Goal: Transaction & Acquisition: Download file/media

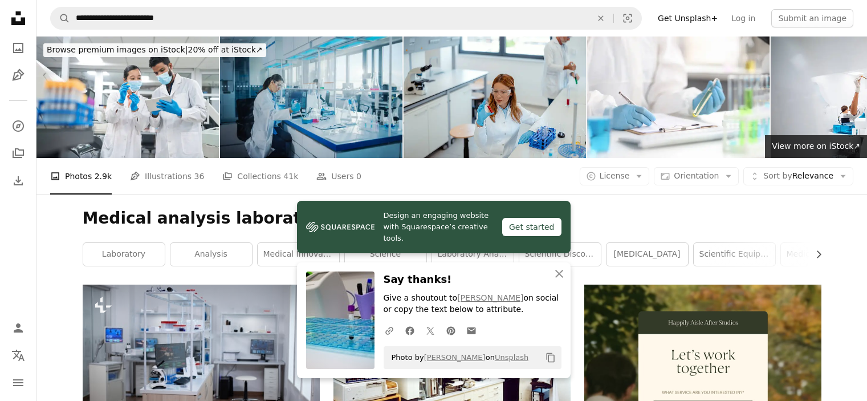
scroll to position [513, 0]
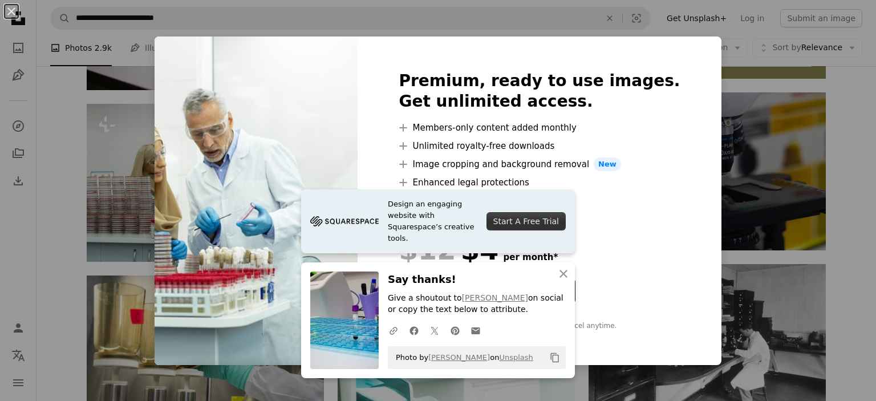
click at [715, 124] on div "An X shape Premium, ready to use images. Get unlimited access. A plus sign Memb…" at bounding box center [438, 200] width 876 height 401
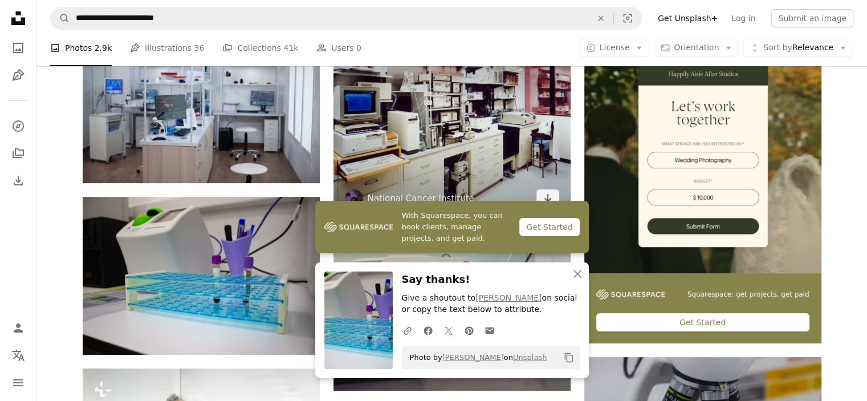
scroll to position [171, 0]
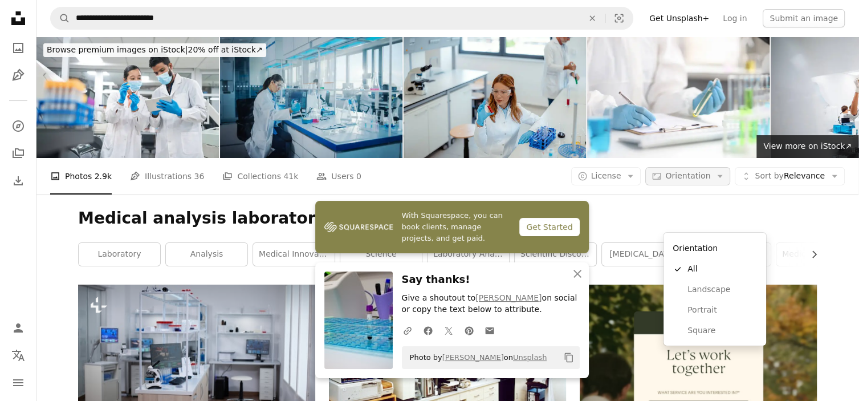
click at [725, 171] on icon "Arrow down" at bounding box center [720, 176] width 10 height 10
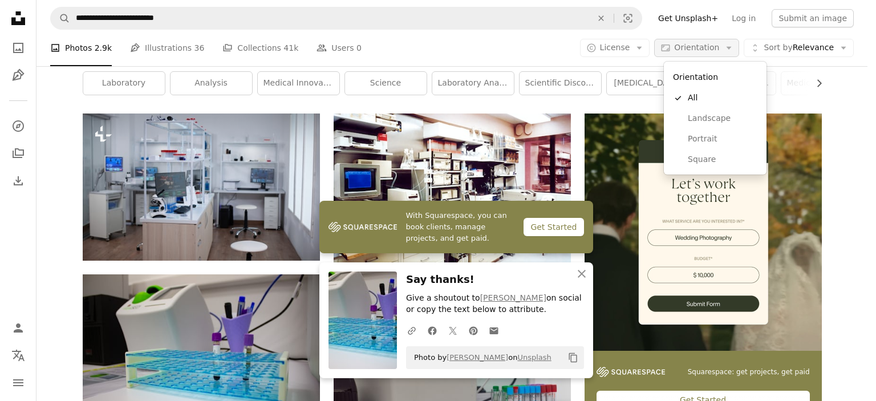
click at [733, 45] on icon "Arrow down" at bounding box center [729, 48] width 10 height 10
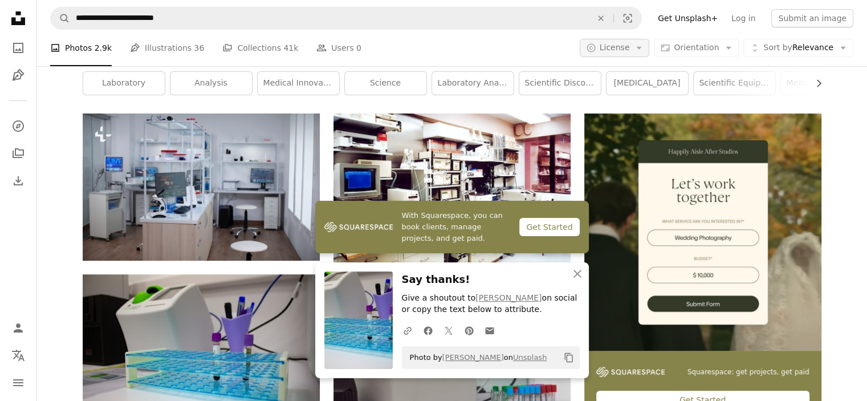
click at [644, 47] on icon "Arrow down" at bounding box center [639, 48] width 10 height 10
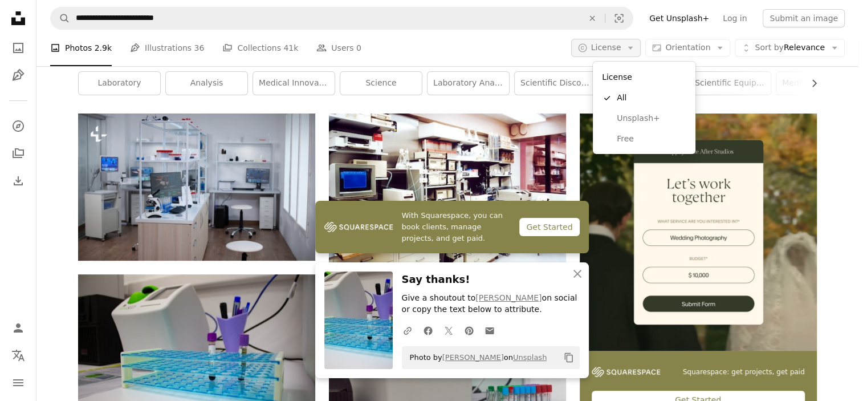
scroll to position [0, 0]
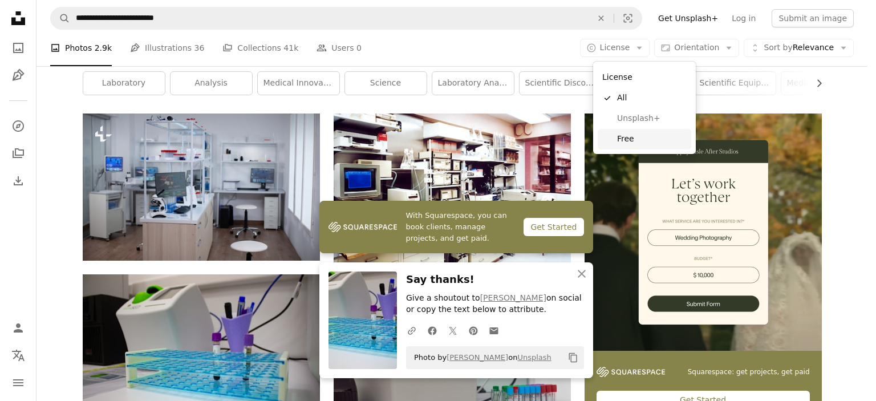
click at [634, 137] on span "Free" at bounding box center [652, 138] width 70 height 11
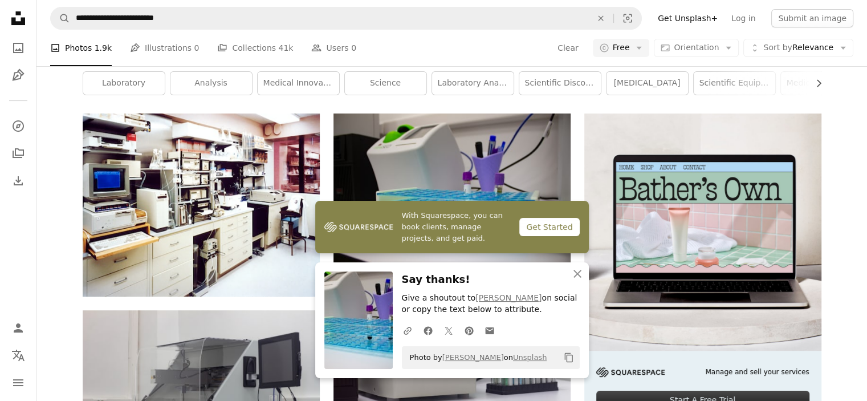
scroll to position [171, 0]
click at [578, 269] on icon "An X shape" at bounding box center [578, 274] width 14 height 14
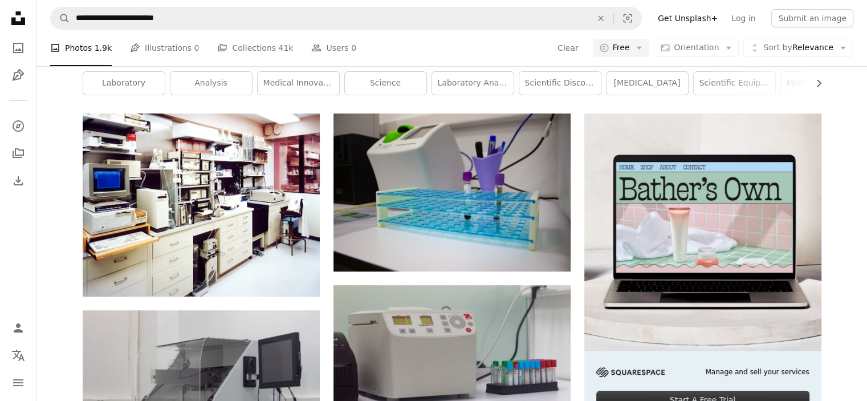
scroll to position [570, 0]
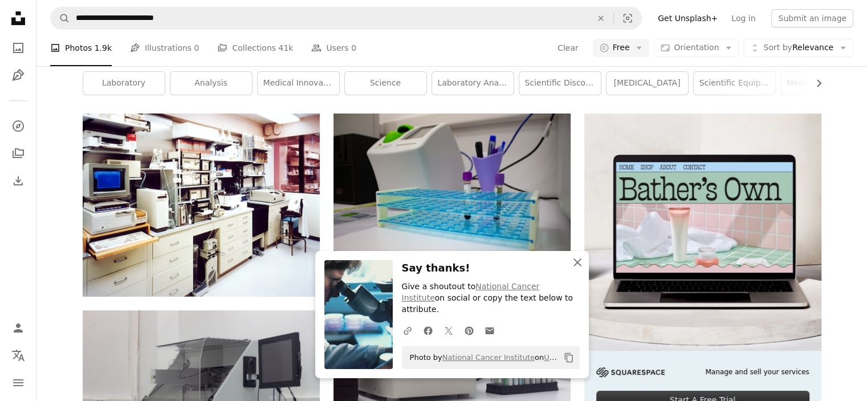
click at [578, 266] on icon "button" at bounding box center [578, 262] width 8 height 8
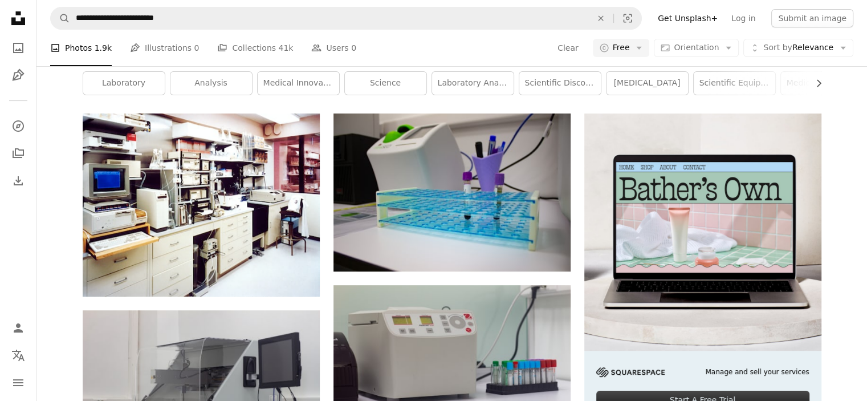
scroll to position [1369, 0]
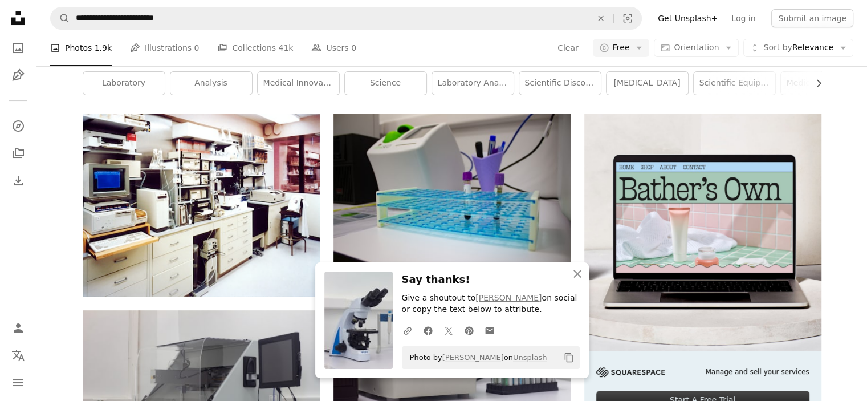
scroll to position [1426, 0]
click at [584, 279] on button "An X shape Close" at bounding box center [577, 273] width 23 height 23
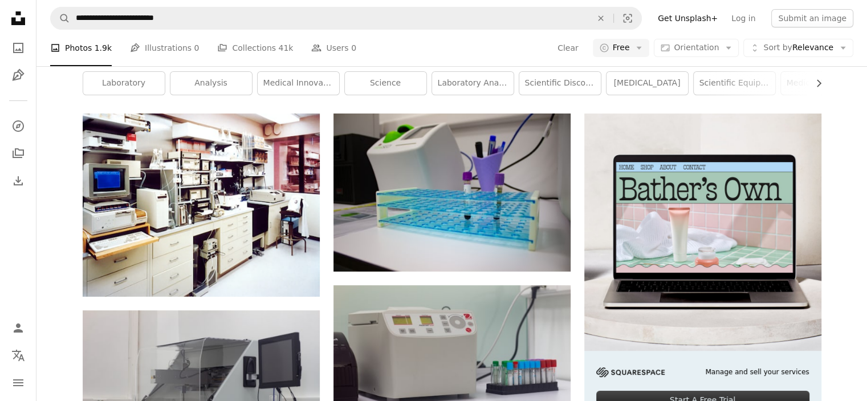
scroll to position [1540, 0]
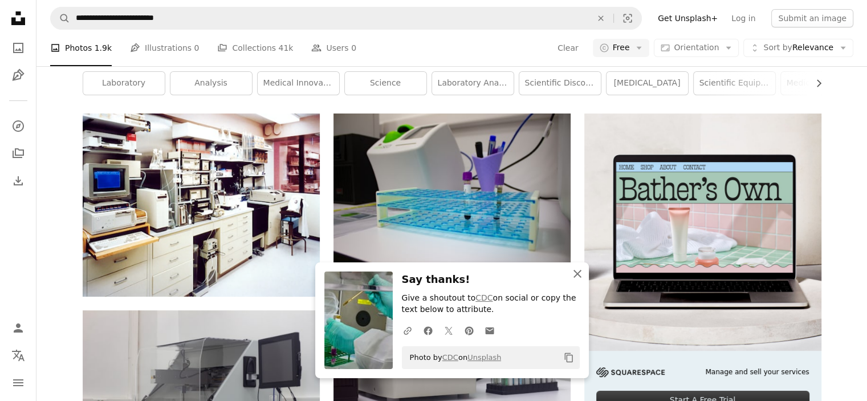
click at [574, 275] on icon "An X shape" at bounding box center [578, 274] width 14 height 14
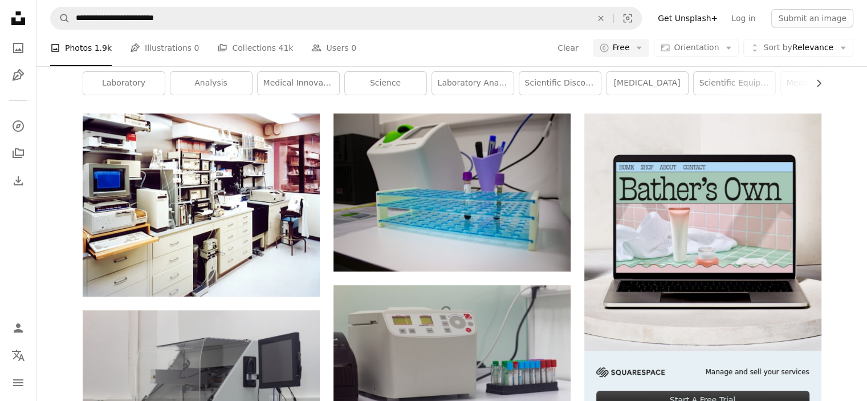
scroll to position [1654, 0]
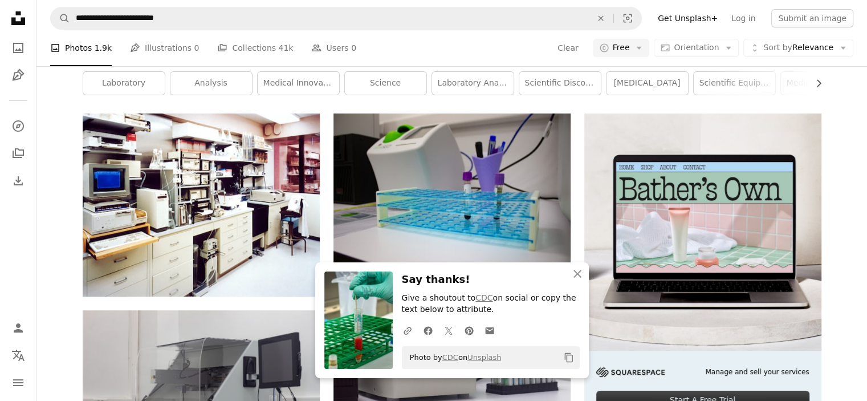
scroll to position [2053, 0]
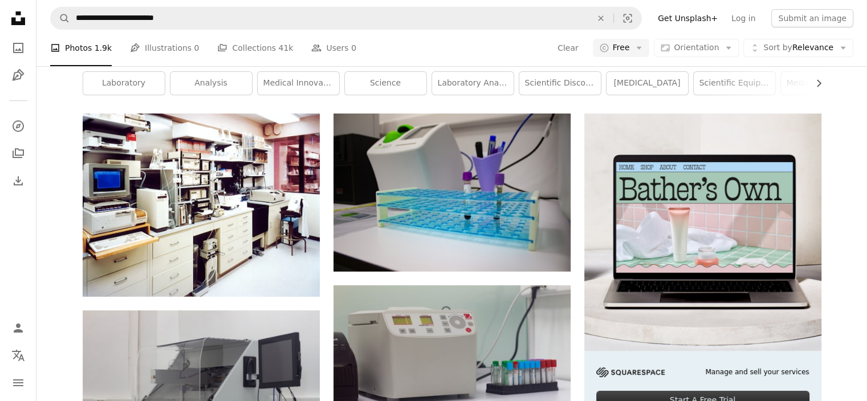
scroll to position [2509, 0]
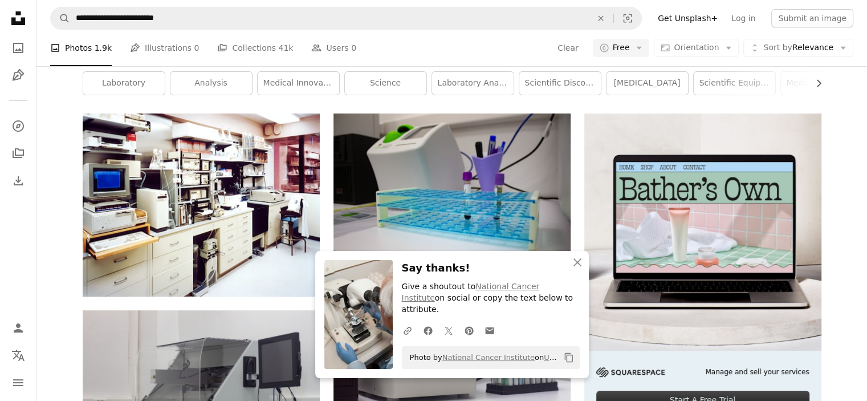
scroll to position [2966, 0]
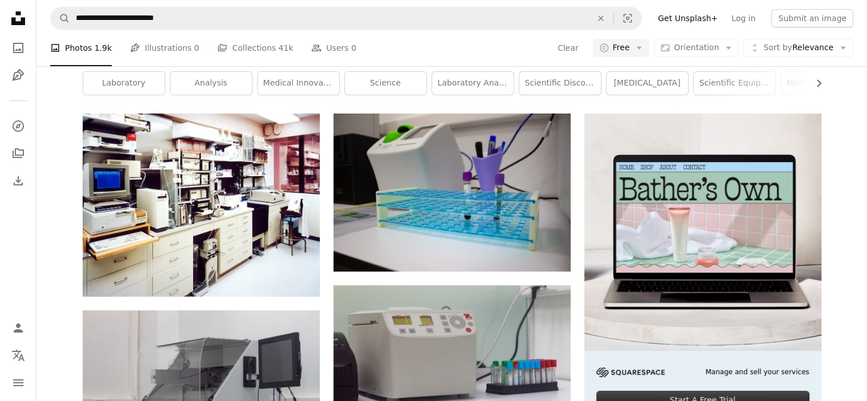
scroll to position [17737, 0]
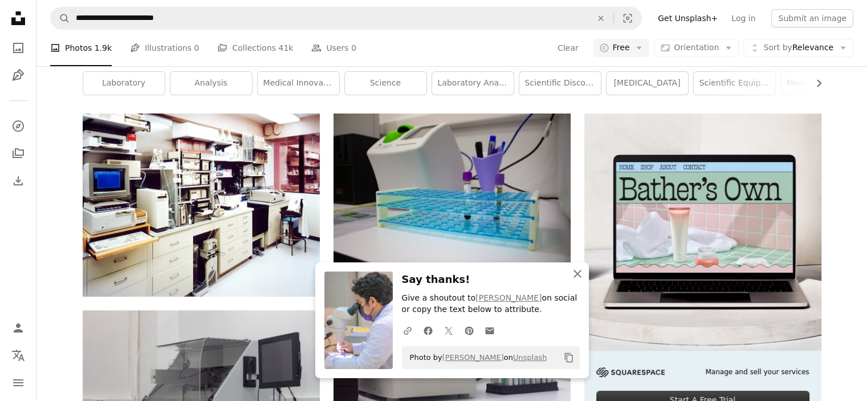
click at [578, 273] on icon "button" at bounding box center [578, 274] width 8 height 8
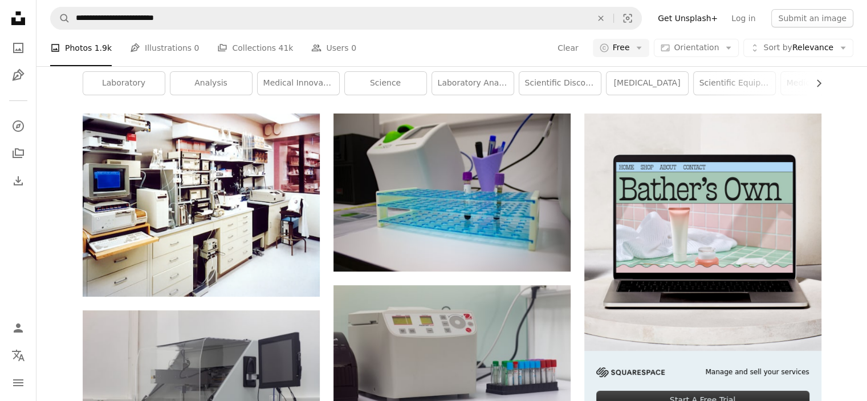
scroll to position [24810, 0]
